Goal: Task Accomplishment & Management: Manage account settings

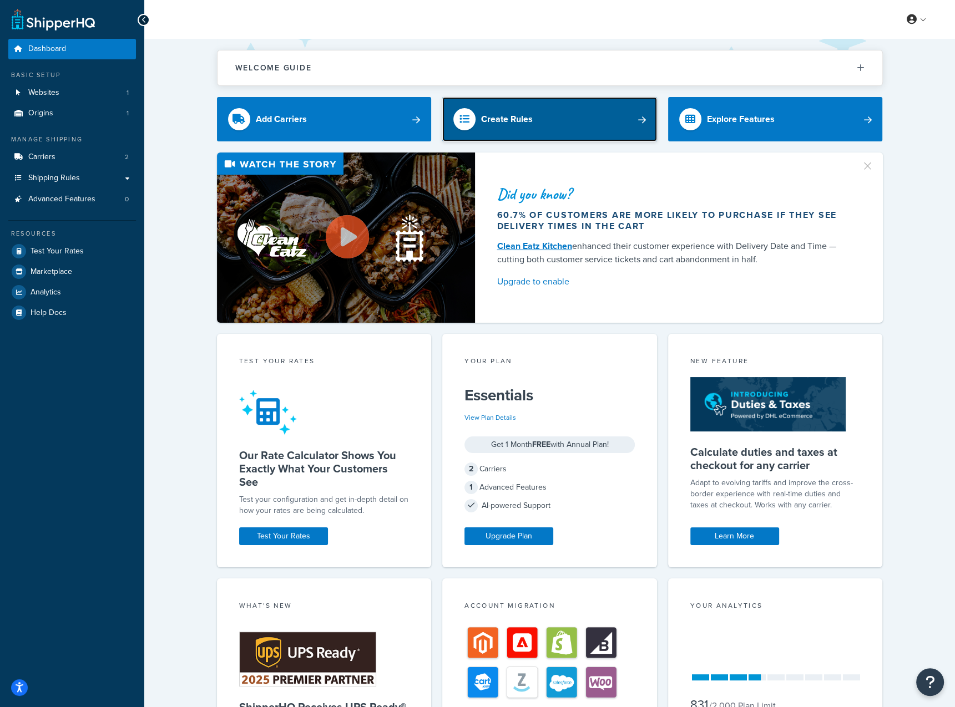
click at [528, 130] on link "Create Rules" at bounding box center [549, 119] width 215 height 44
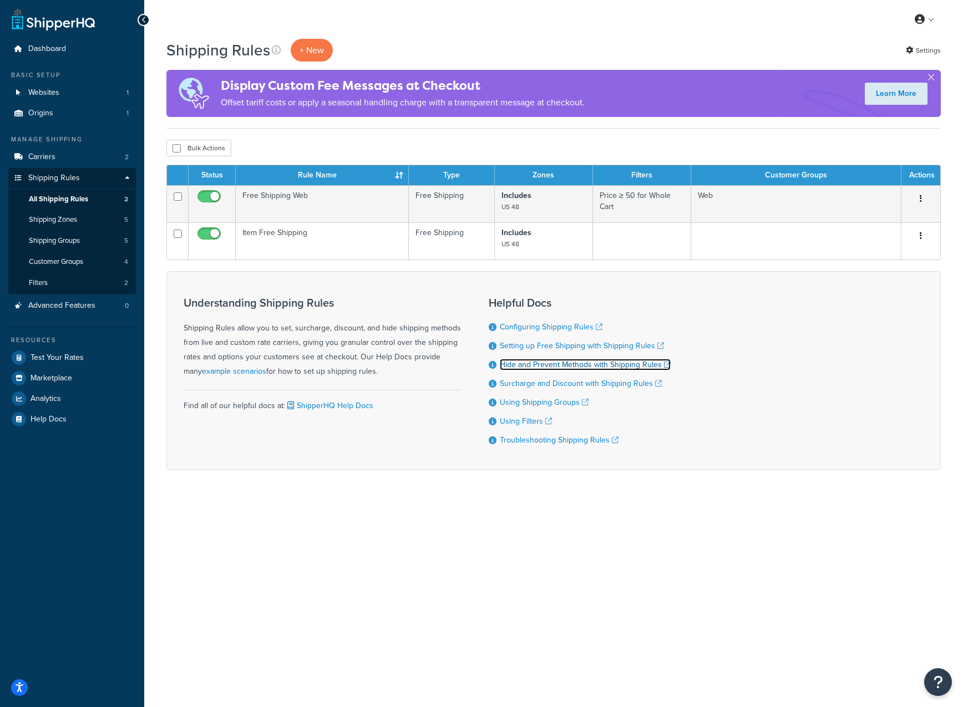
click at [568, 367] on link "Hide and Prevent Methods with Shipping Rules" at bounding box center [585, 365] width 171 height 12
click at [83, 222] on link "Shipping Zones 5" at bounding box center [72, 220] width 128 height 21
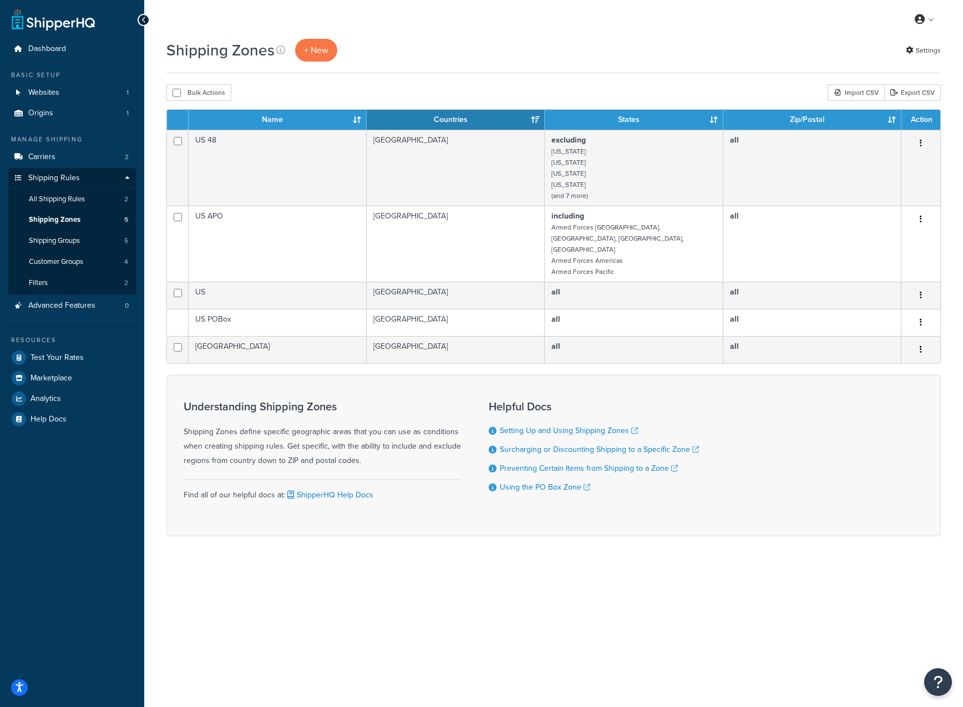
click at [320, 107] on div "Shipping Zones + New Settings Bulk Actions Duplicate Delete Import CSV Export C…" at bounding box center [553, 307] width 819 height 536
click at [320, 49] on span "+ New" at bounding box center [316, 50] width 24 height 13
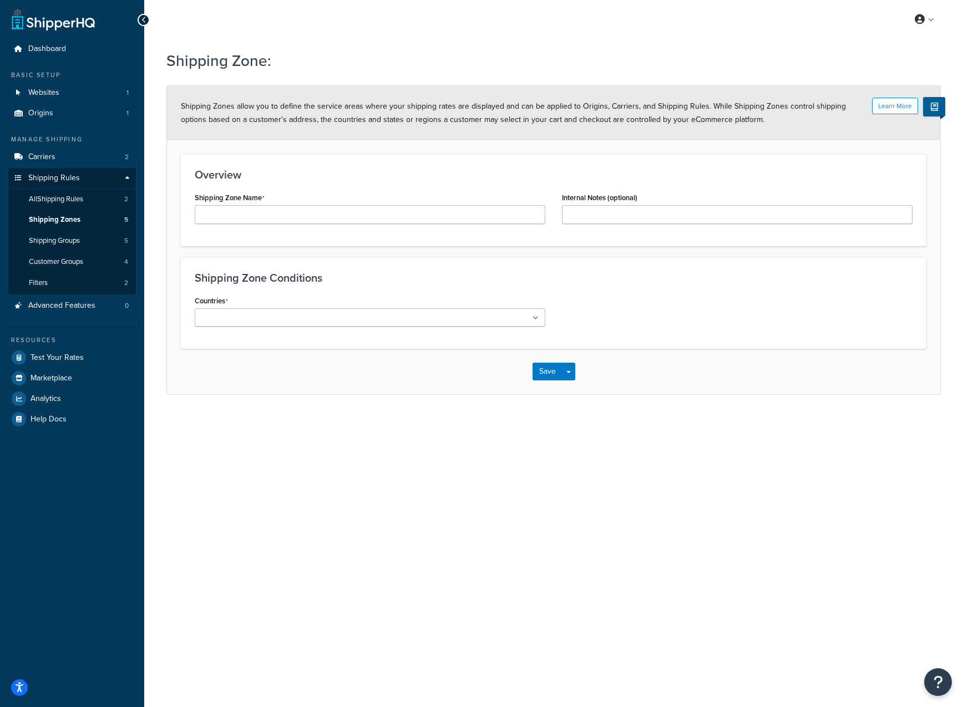
click at [349, 226] on div "Shipping Zone Name" at bounding box center [369, 211] width 367 height 43
click at [348, 217] on input "Shipping Zone Name" at bounding box center [370, 214] width 351 height 19
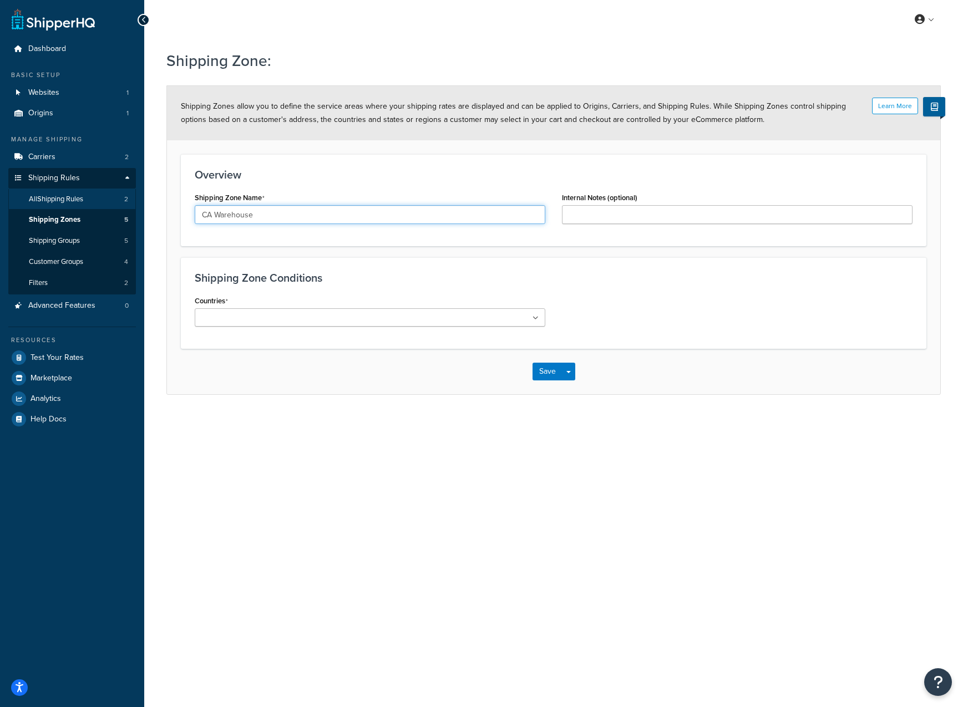
type input "CA Warehouse"
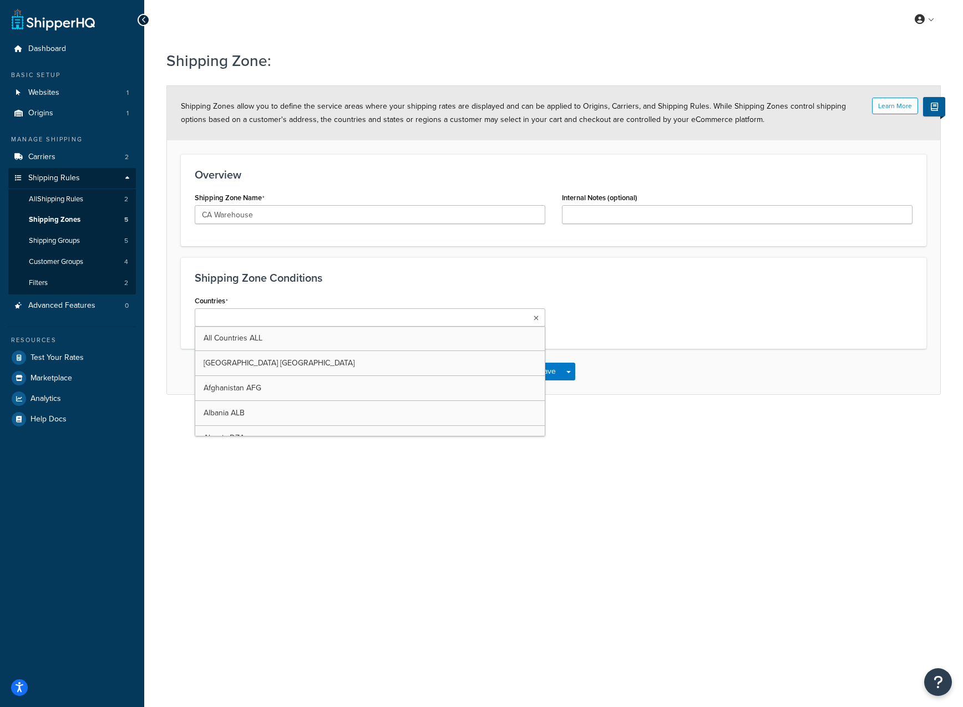
click at [335, 319] on ul at bounding box center [370, 317] width 351 height 18
click at [602, 336] on div "Countries United States USA All Countries ALL Afghanistan AFG Albania ALB Alger…" at bounding box center [553, 358] width 735 height 130
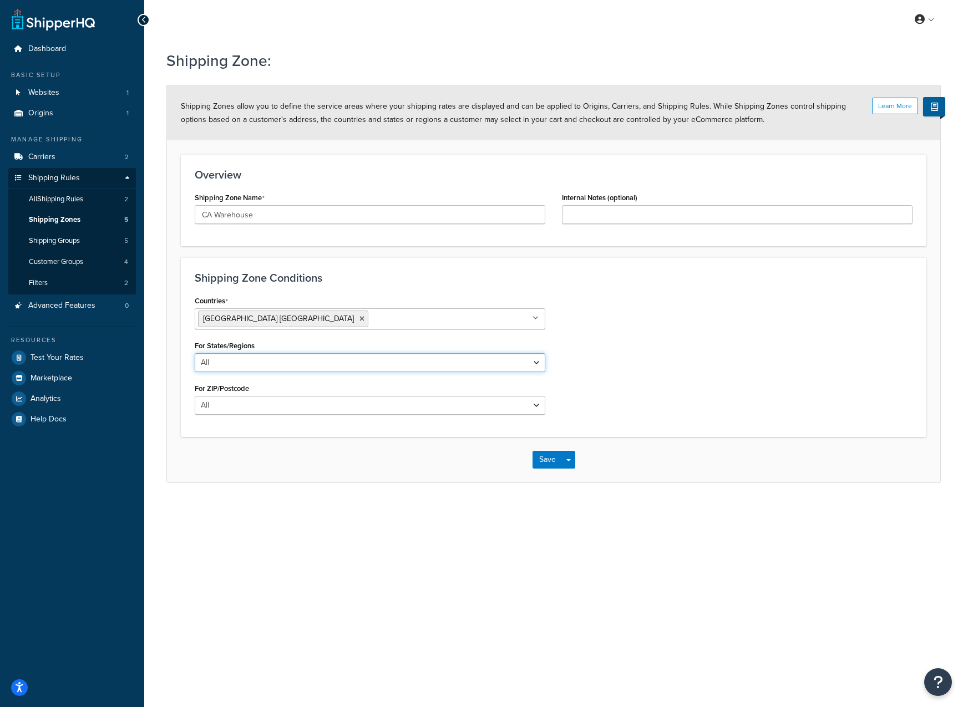
click at [375, 361] on select "All Including Excluding" at bounding box center [370, 362] width 351 height 19
select select "including"
click at [195, 353] on select "All Including Excluding" at bounding box center [370, 362] width 351 height 19
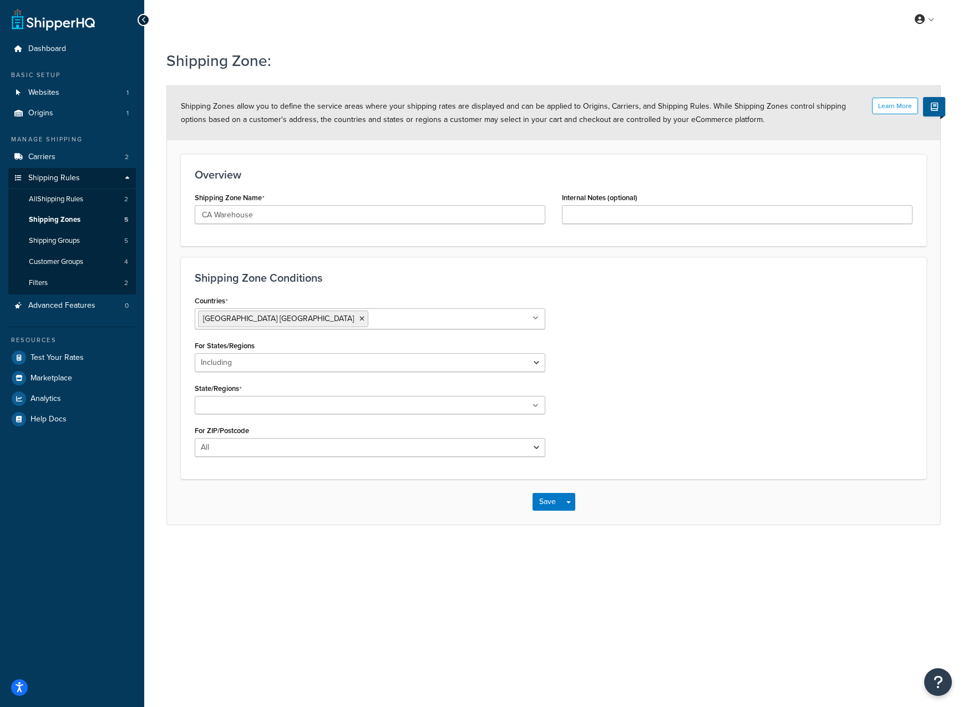
click at [312, 403] on ul at bounding box center [370, 405] width 351 height 18
type input "ca"
click at [622, 412] on div "Countries United States USA All Countries ALL Afghanistan AFG Albania ALB Alger…" at bounding box center [553, 380] width 735 height 175
click at [449, 449] on select "All Including Excluding" at bounding box center [370, 450] width 351 height 19
select select "including"
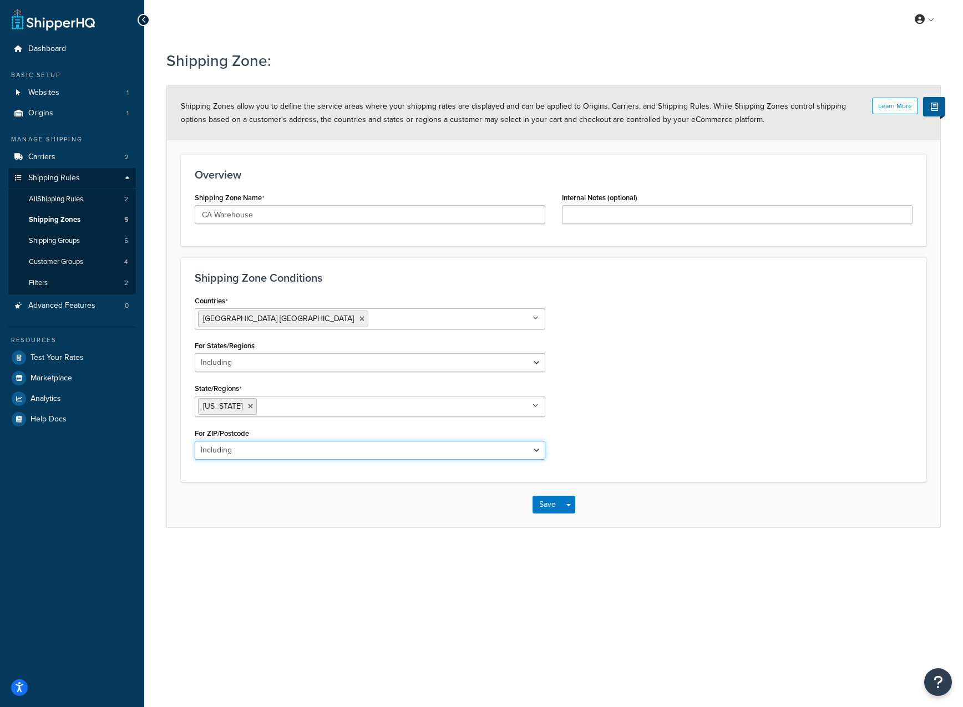
click at [195, 441] on select "All Including Excluding" at bounding box center [370, 450] width 351 height 19
click at [382, 501] on textarea "ZIP/Postcodes" at bounding box center [370, 504] width 351 height 41
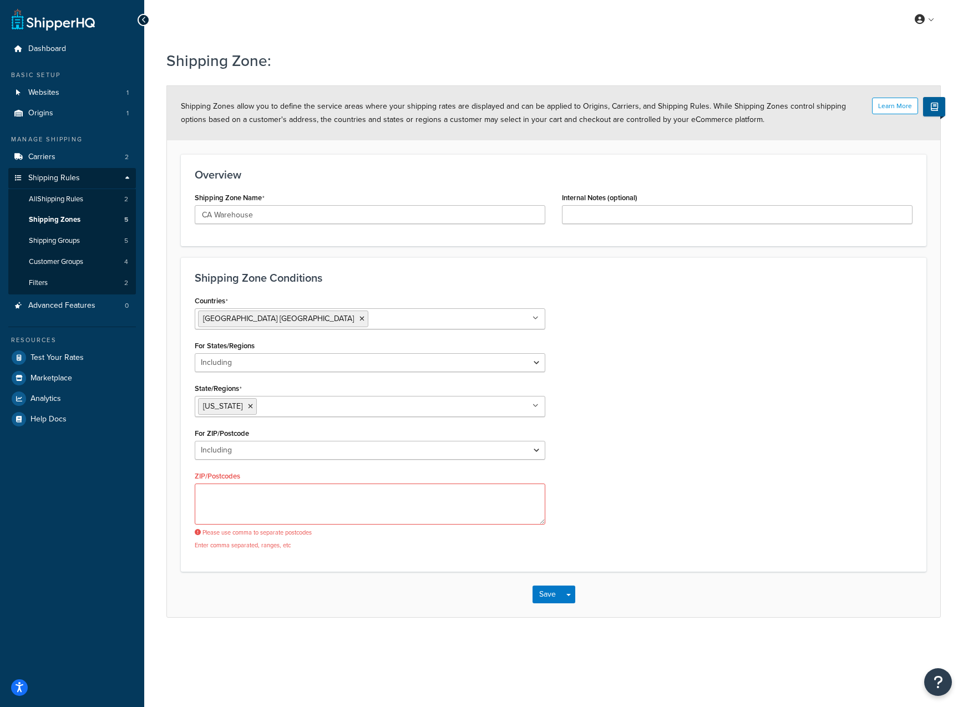
click at [384, 680] on div "My Profile Billing Global Settings Contact Us Logout Shipping Zone: Learn More …" at bounding box center [553, 353] width 819 height 707
click at [271, 505] on textarea "ZIP/Postcodes" at bounding box center [370, 504] width 351 height 41
paste textarea "92704,92799,92703,92708,92728,92626,92707,92843,92702,92711,92706,92701,92735,9…"
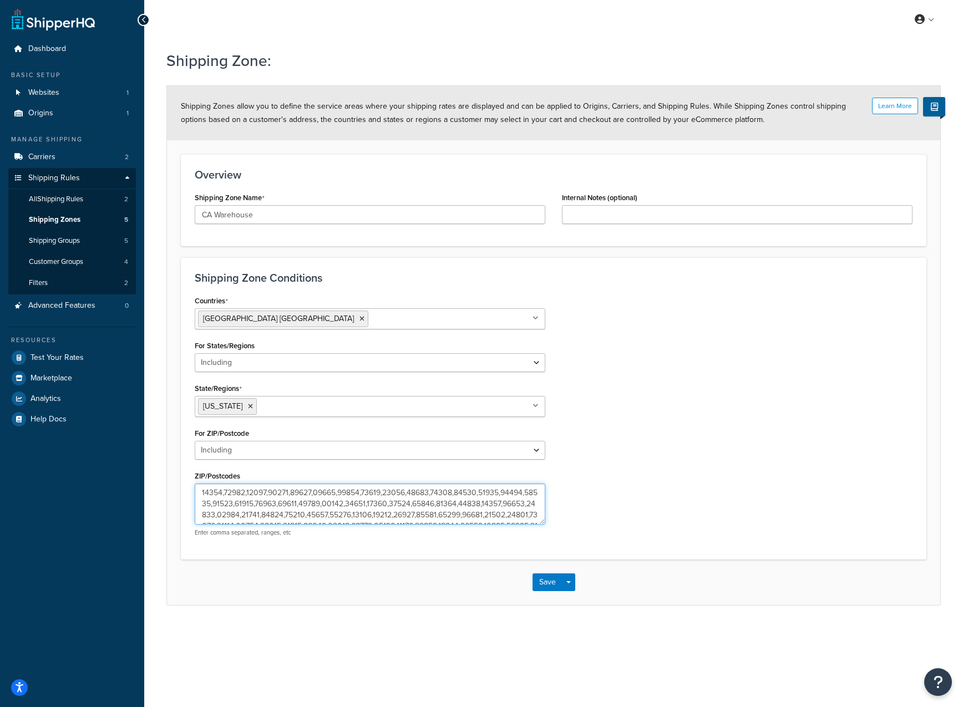
scroll to position [773, 0]
type textarea "92704,92799,92703,92708,92728,92626,92707,92843,92702,92711,92706,92701,92735,9…"
click at [535, 579] on button "Save" at bounding box center [548, 583] width 30 height 18
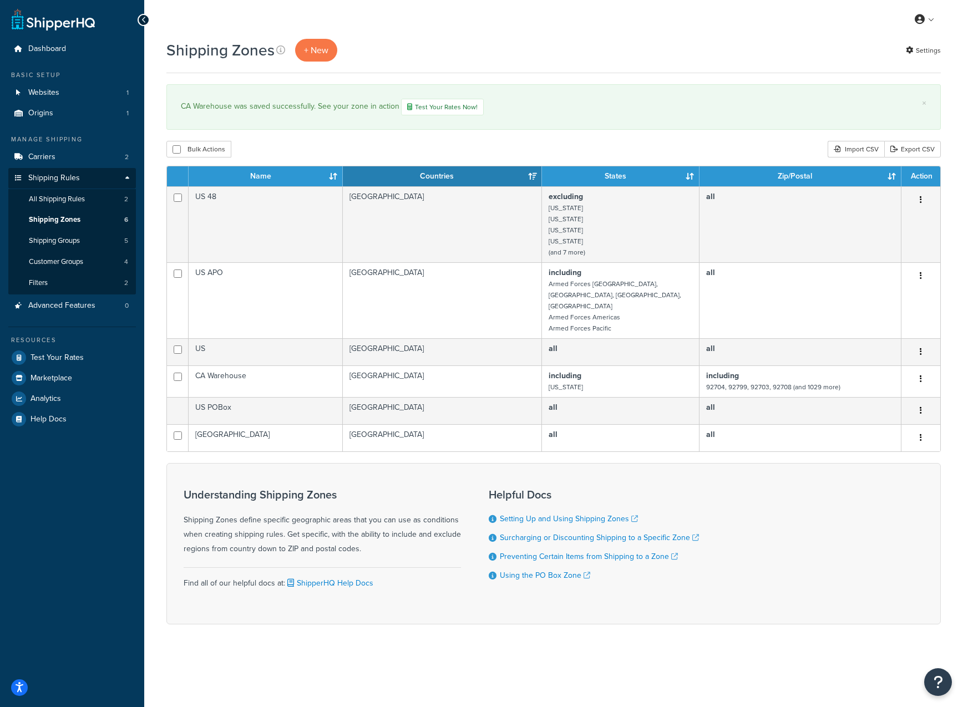
click at [452, 660] on div "My Profile Billing Global Settings Contact Us Logout Shipping Zones + New Setti…" at bounding box center [553, 353] width 819 height 707
click at [315, 44] on span "+ New" at bounding box center [316, 50] width 24 height 13
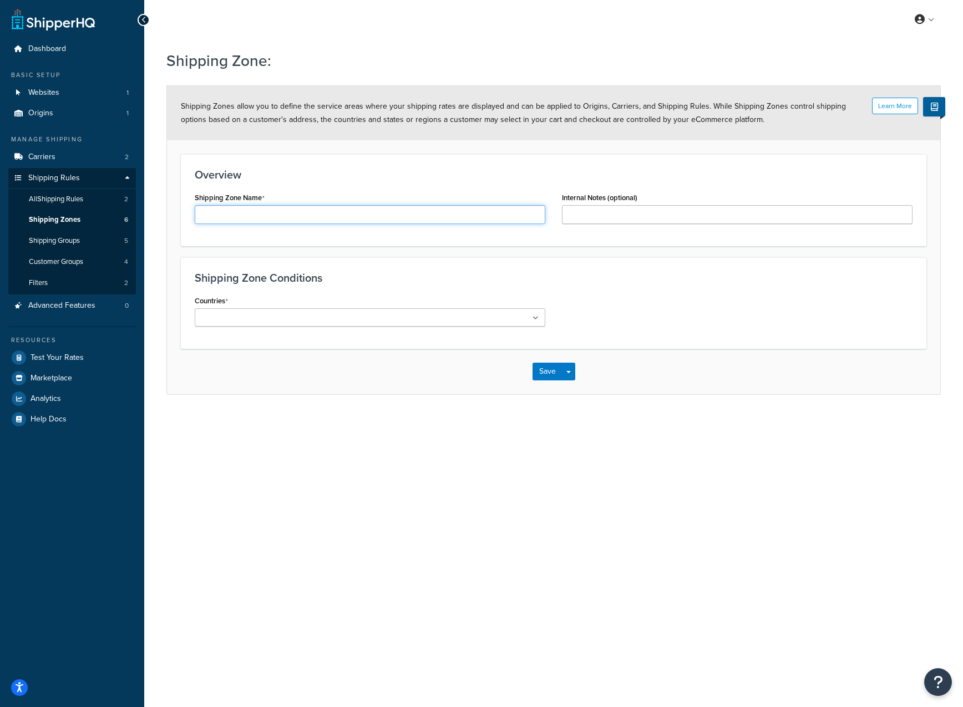
click at [312, 219] on input "Shipping Zone Name" at bounding box center [370, 214] width 351 height 19
type input "NJ Warehouse"
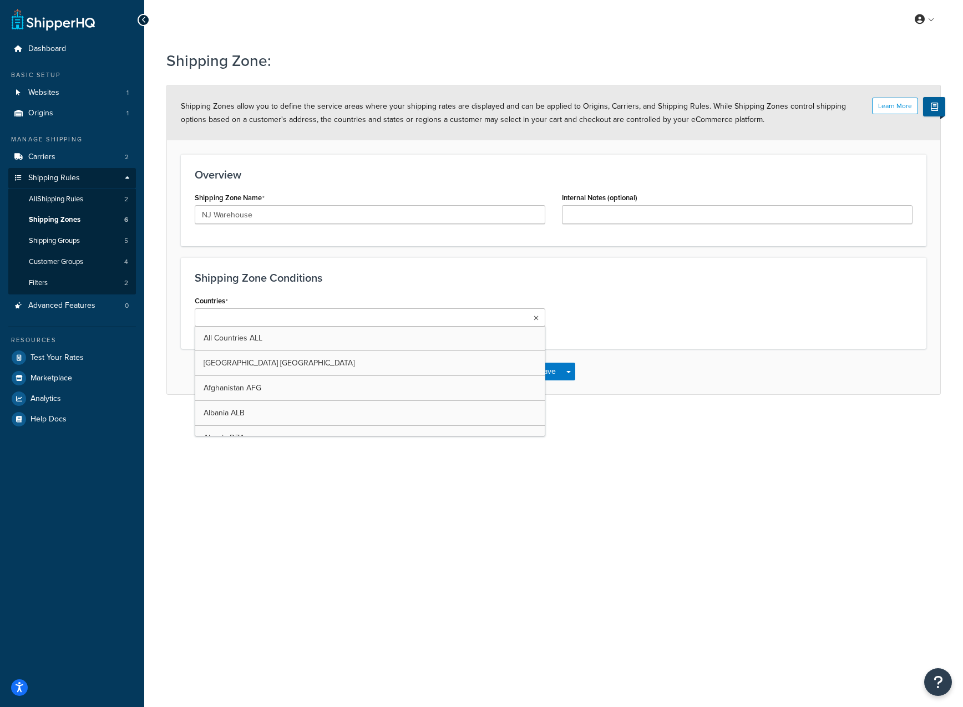
click at [225, 319] on input "Countries" at bounding box center [247, 318] width 98 height 12
click at [446, 293] on div "Countries United States USA All Countries ALL Afghanistan AFG Albania ALB Alger…" at bounding box center [370, 311] width 351 height 37
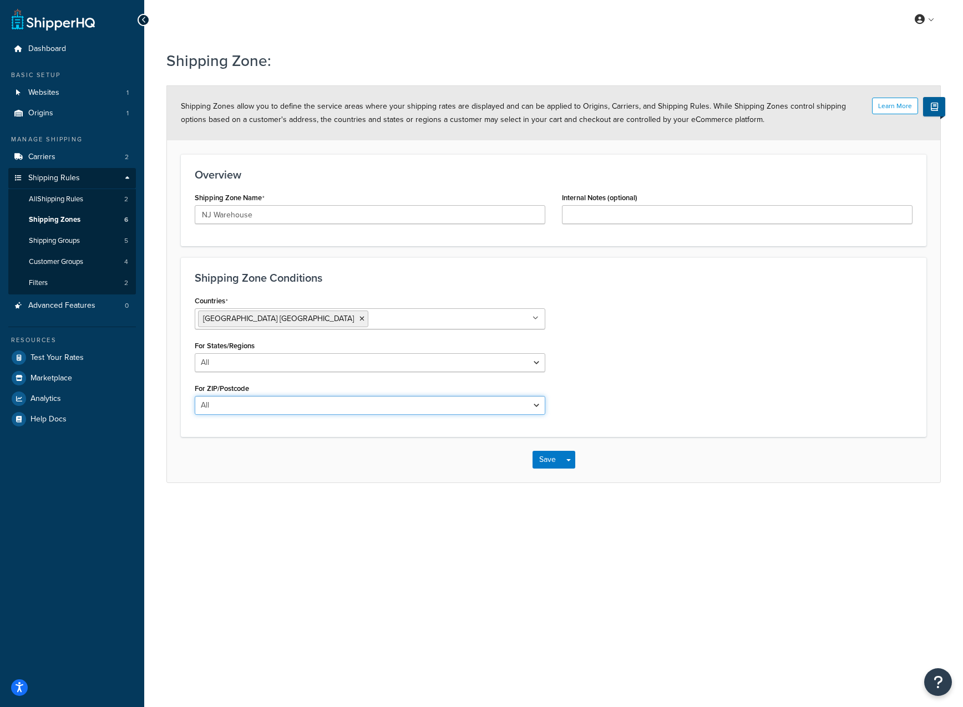
click at [249, 403] on select "All Including Excluding" at bounding box center [370, 405] width 351 height 19
select select "including"
click at [195, 396] on select "All Including Excluding" at bounding box center [370, 405] width 351 height 19
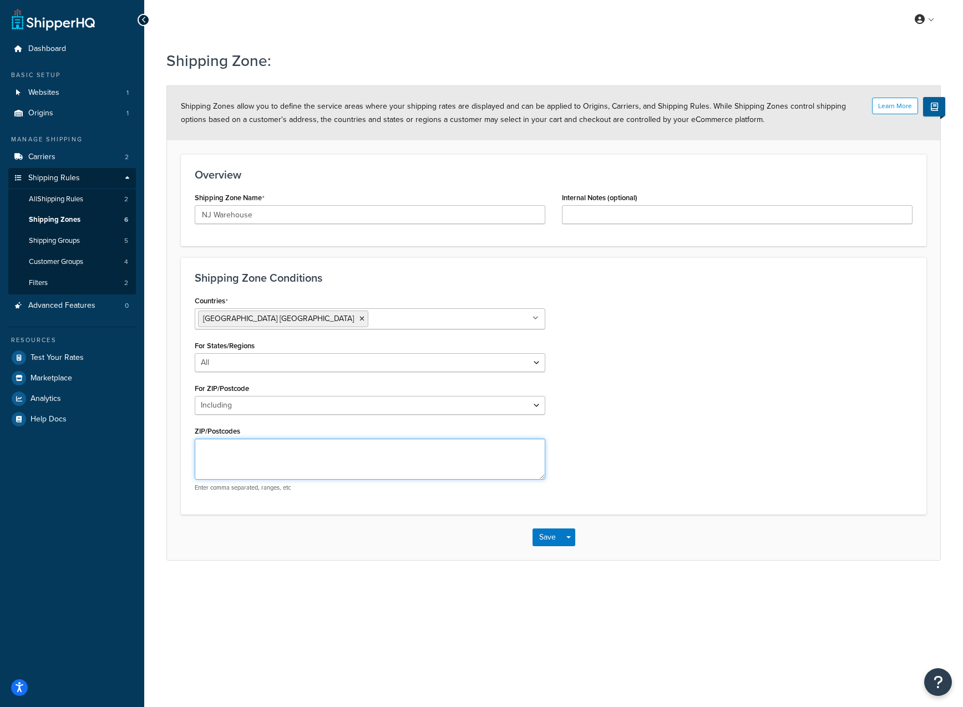
click at [246, 458] on textarea "ZIP/Postcodes" at bounding box center [370, 459] width 351 height 41
paste textarea "07073,07070,07072,07074,07075,07071,07057,07096,07014,07608,07031,07604,07699,0…"
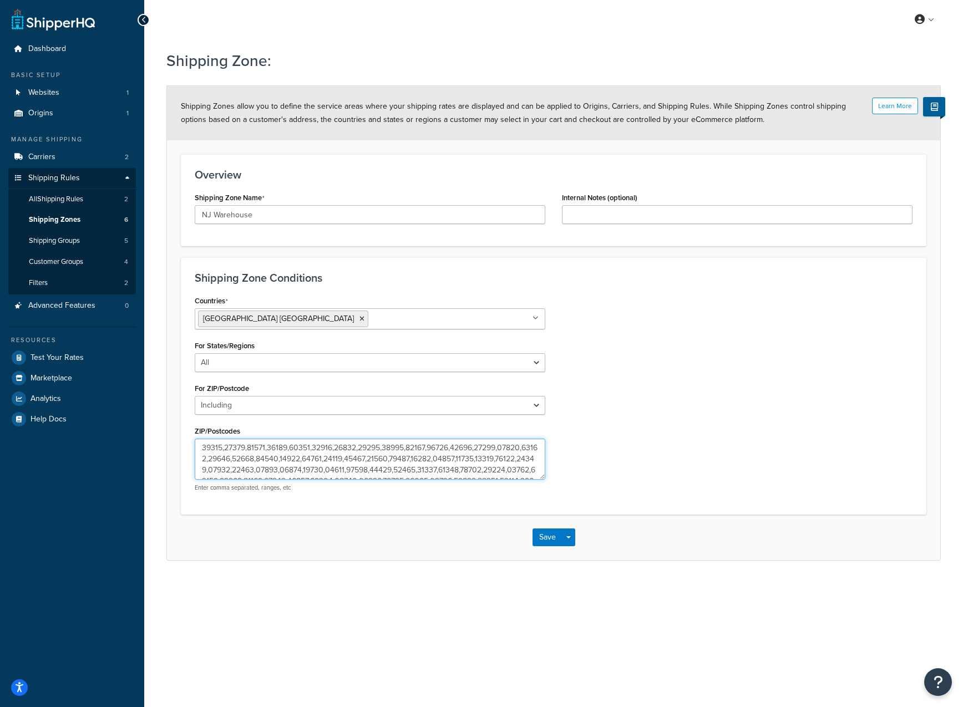
scroll to position [1384, 0]
type textarea "07073,07070,07072,07074,07075,07071,07057,07096,07014,07608,07031,07604,07699,0…"
click at [540, 535] on button "Save" at bounding box center [548, 538] width 30 height 18
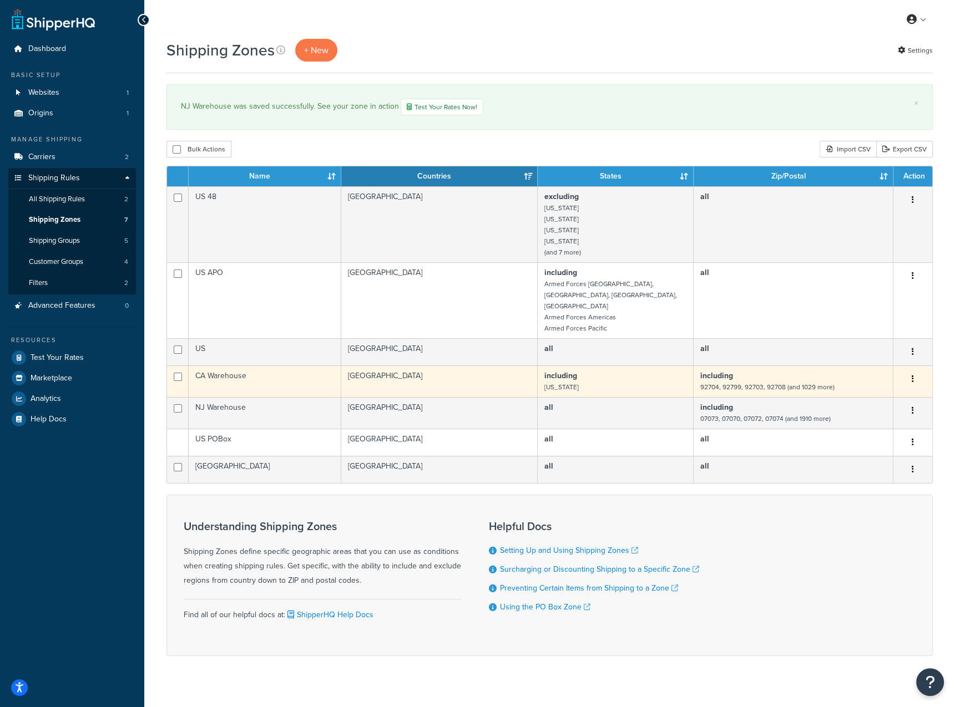
click at [910, 371] on button "button" at bounding box center [913, 380] width 16 height 18
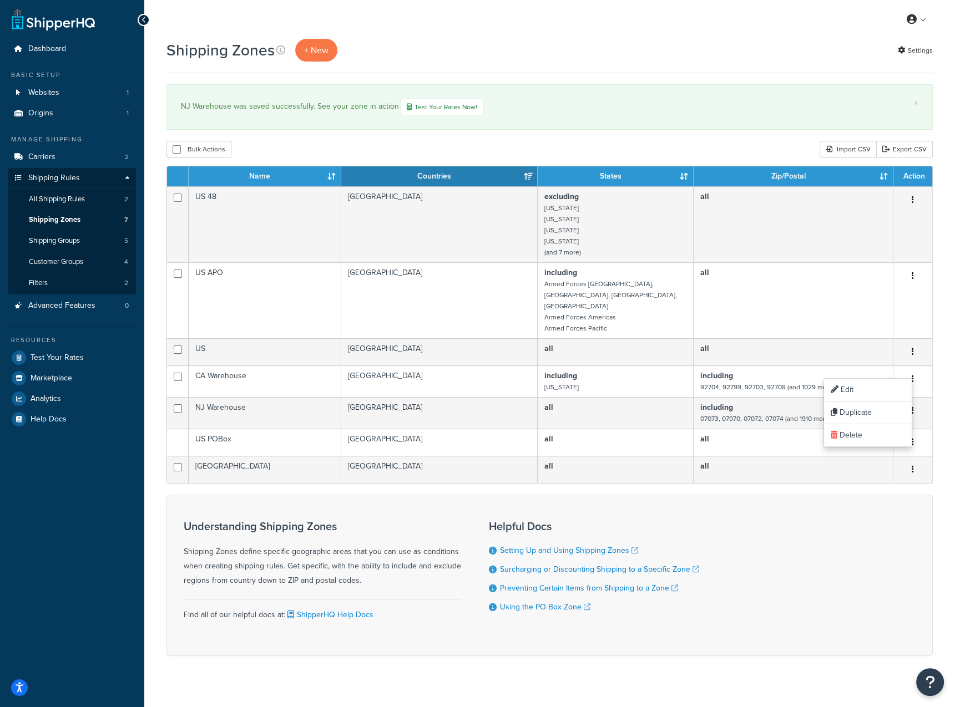
click at [813, 115] on div "NJ Warehouse was saved successfully. See your zone in action Test Your Rates No…" at bounding box center [549, 107] width 737 height 17
click at [74, 195] on span "All Shipping Rules" at bounding box center [57, 199] width 56 height 9
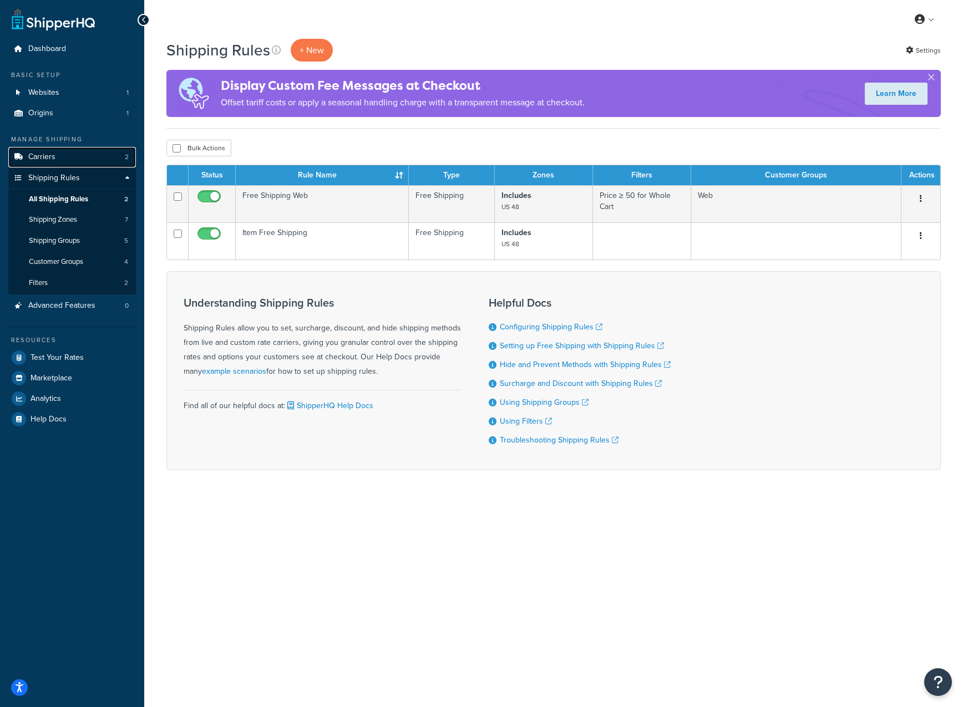
click at [50, 153] on span "Carriers" at bounding box center [41, 157] width 27 height 9
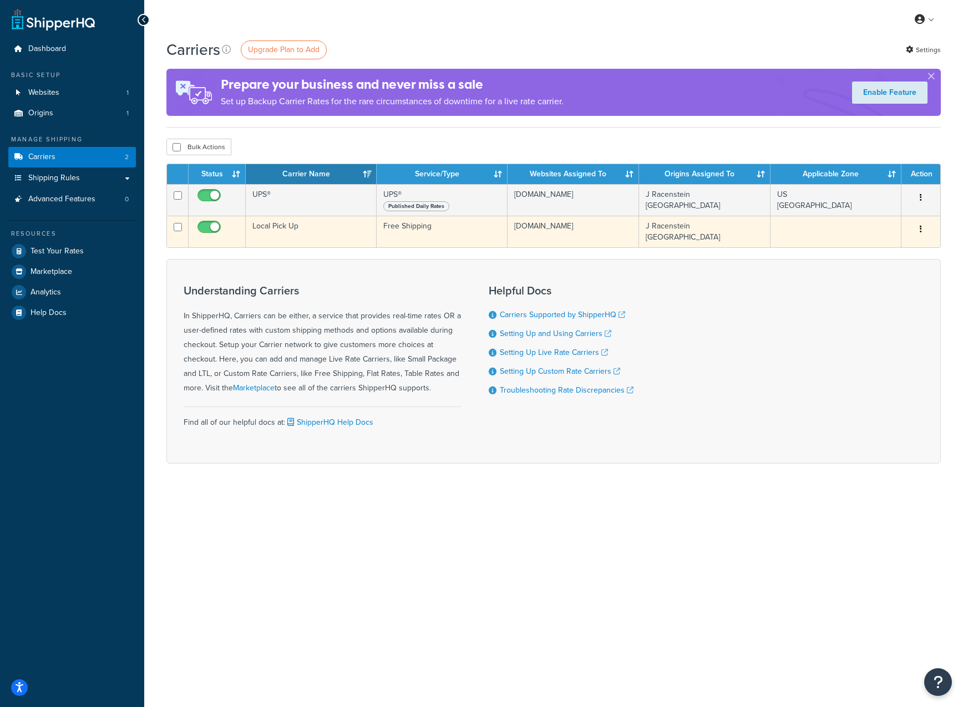
click at [928, 230] on button "button" at bounding box center [921, 230] width 16 height 18
click at [874, 246] on link "Edit" at bounding box center [876, 252] width 88 height 23
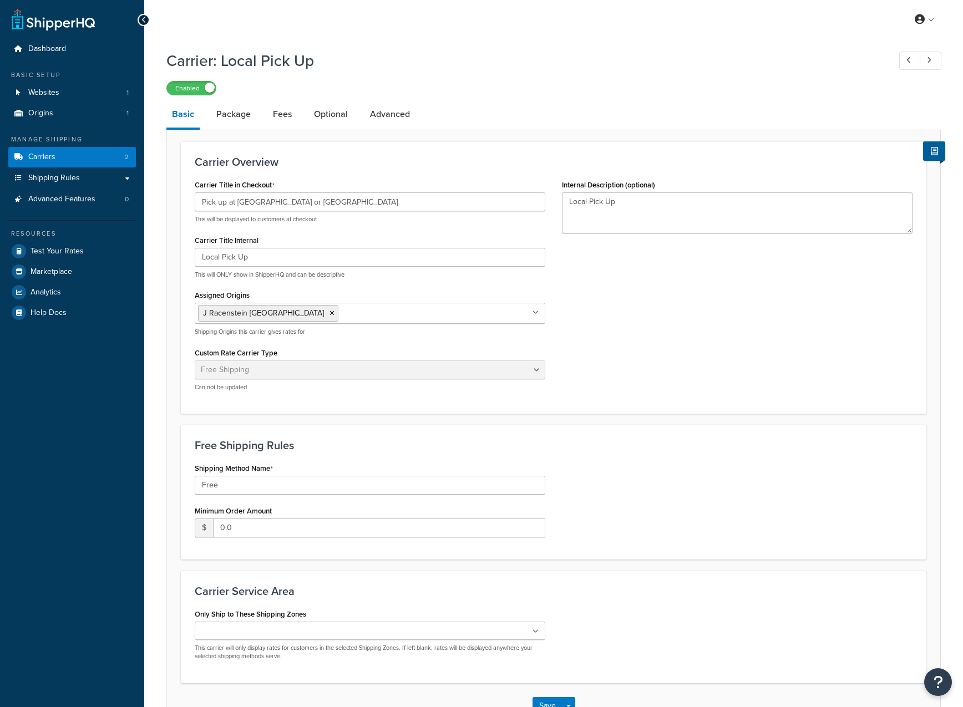
select select "free"
click at [654, 320] on div "Carrier Title in Checkout Pick up at CA or NJ Warehouse This will be displayed …" at bounding box center [549, 288] width 726 height 223
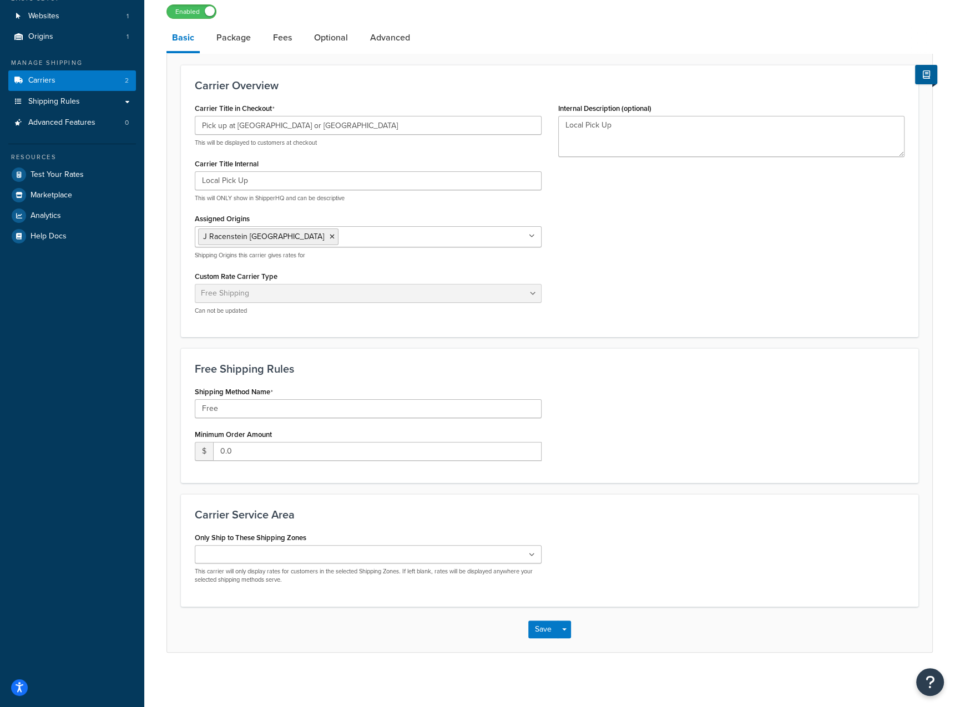
click at [324, 559] on ul at bounding box center [368, 554] width 347 height 18
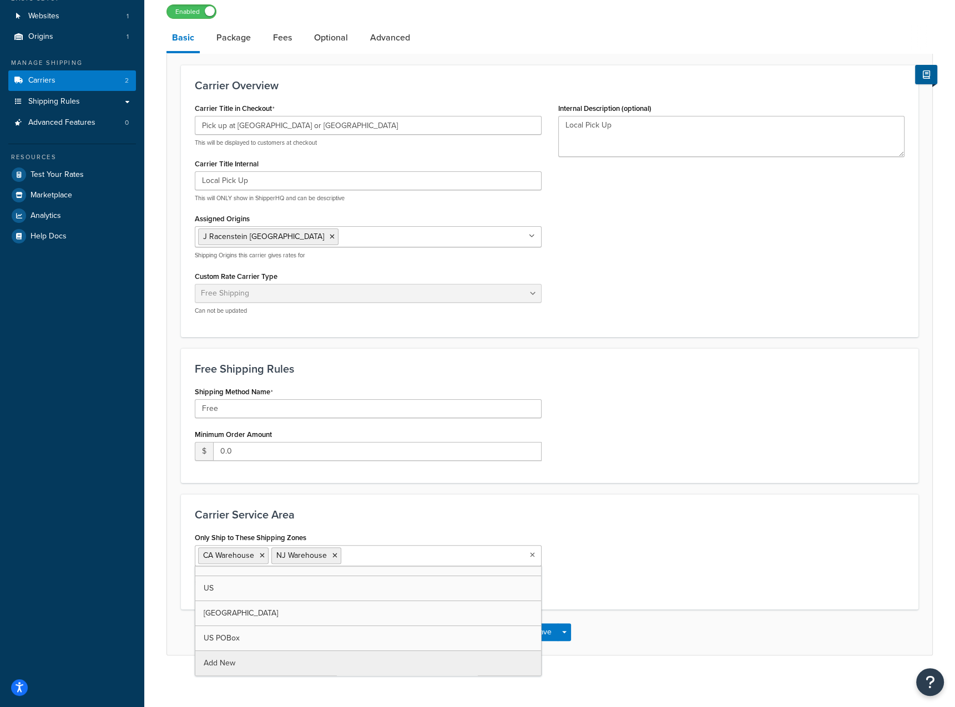
scroll to position [38, 0]
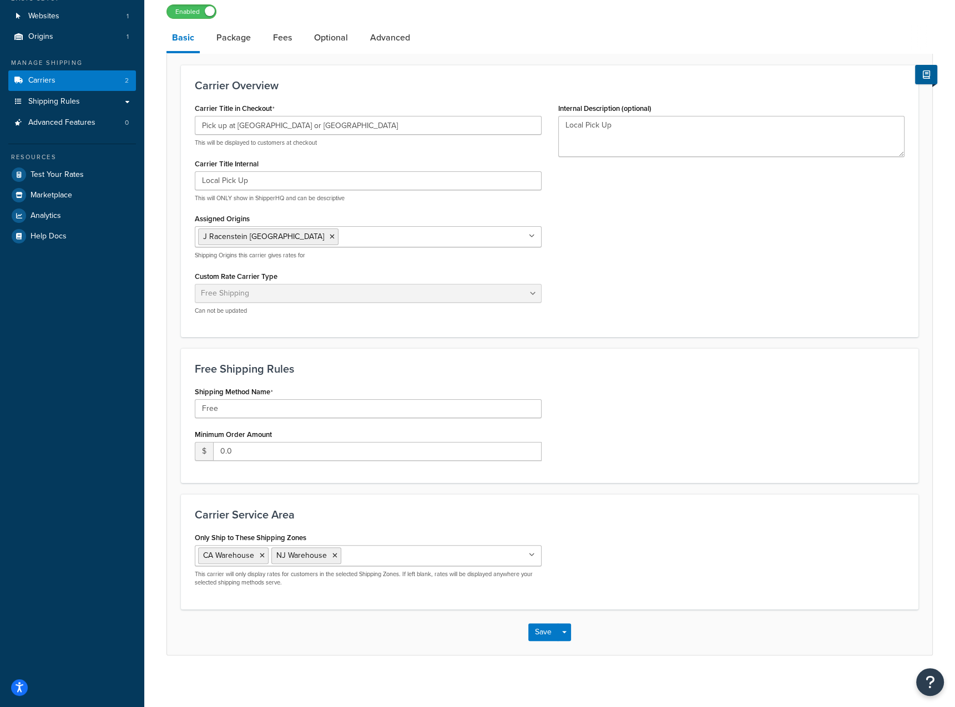
click at [624, 592] on div "Only Ship to These Shipping Zones CA Warehouse NJ Warehouse US 48 US APO US Can…" at bounding box center [549, 563] width 726 height 66
click at [539, 629] on button "Save" at bounding box center [543, 633] width 30 height 18
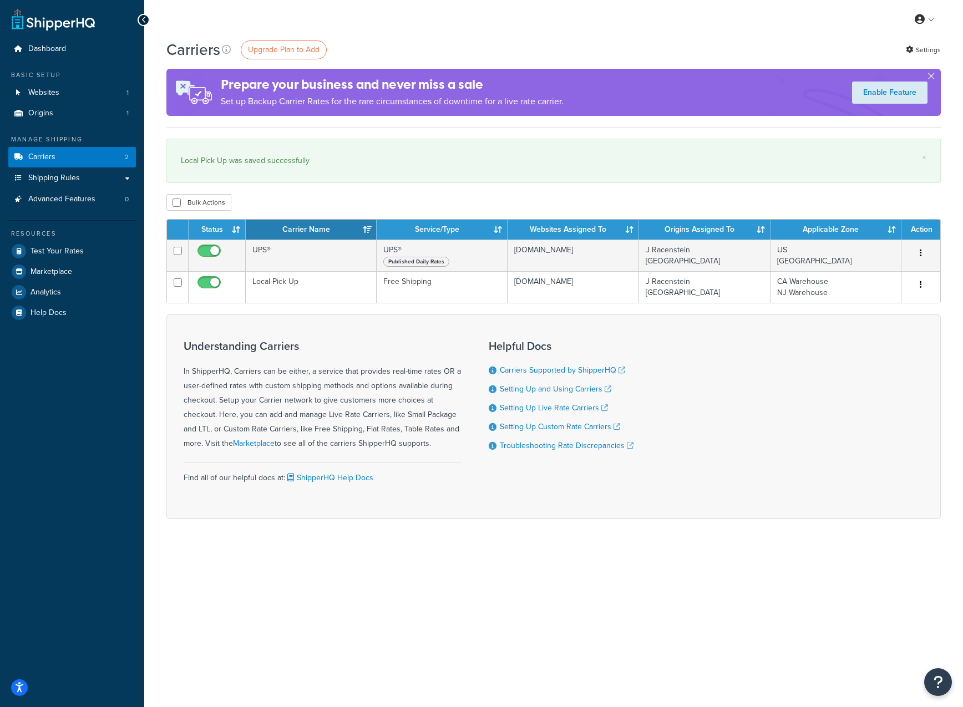
drag, startPoint x: 900, startPoint y: 552, endPoint x: 429, endPoint y: 538, distance: 470.7
click at [432, 549] on div "Carriers Upgrade Plan to Add Settings Prepare your business and never miss a sa…" at bounding box center [553, 298] width 819 height 519
click at [182, 568] on div "My Profile Billing Global Settings Contact Us Logout Carriers Upgrade Plan to A…" at bounding box center [553, 353] width 819 height 707
